Goal: Information Seeking & Learning: Learn about a topic

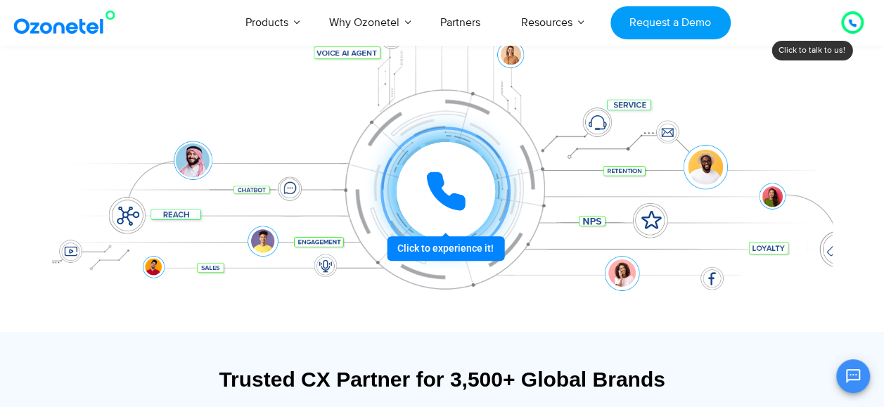
scroll to position [232, 0]
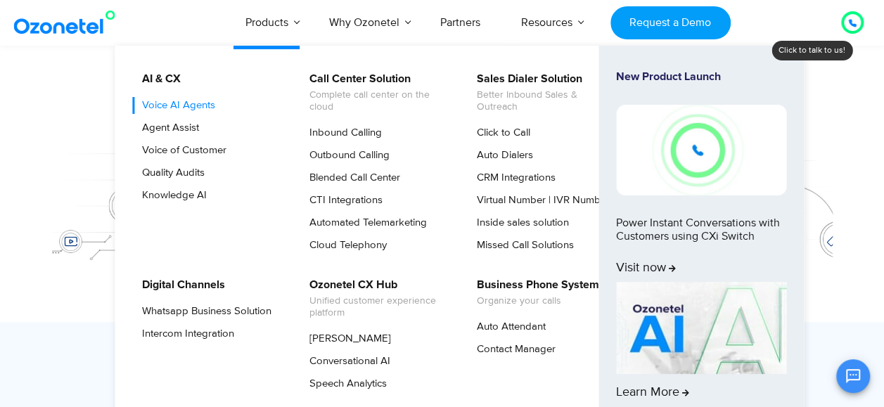
click at [204, 105] on link "Voice AI Agents" at bounding box center [175, 105] width 84 height 17
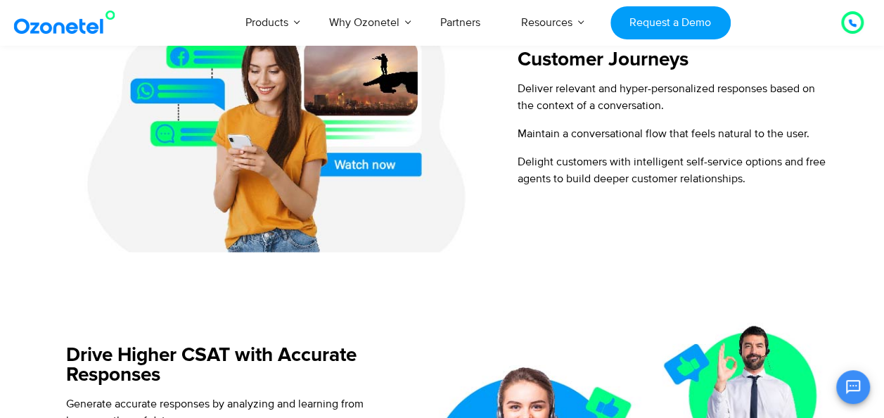
scroll to position [980, 0]
